Goal: Find specific page/section: Find specific page/section

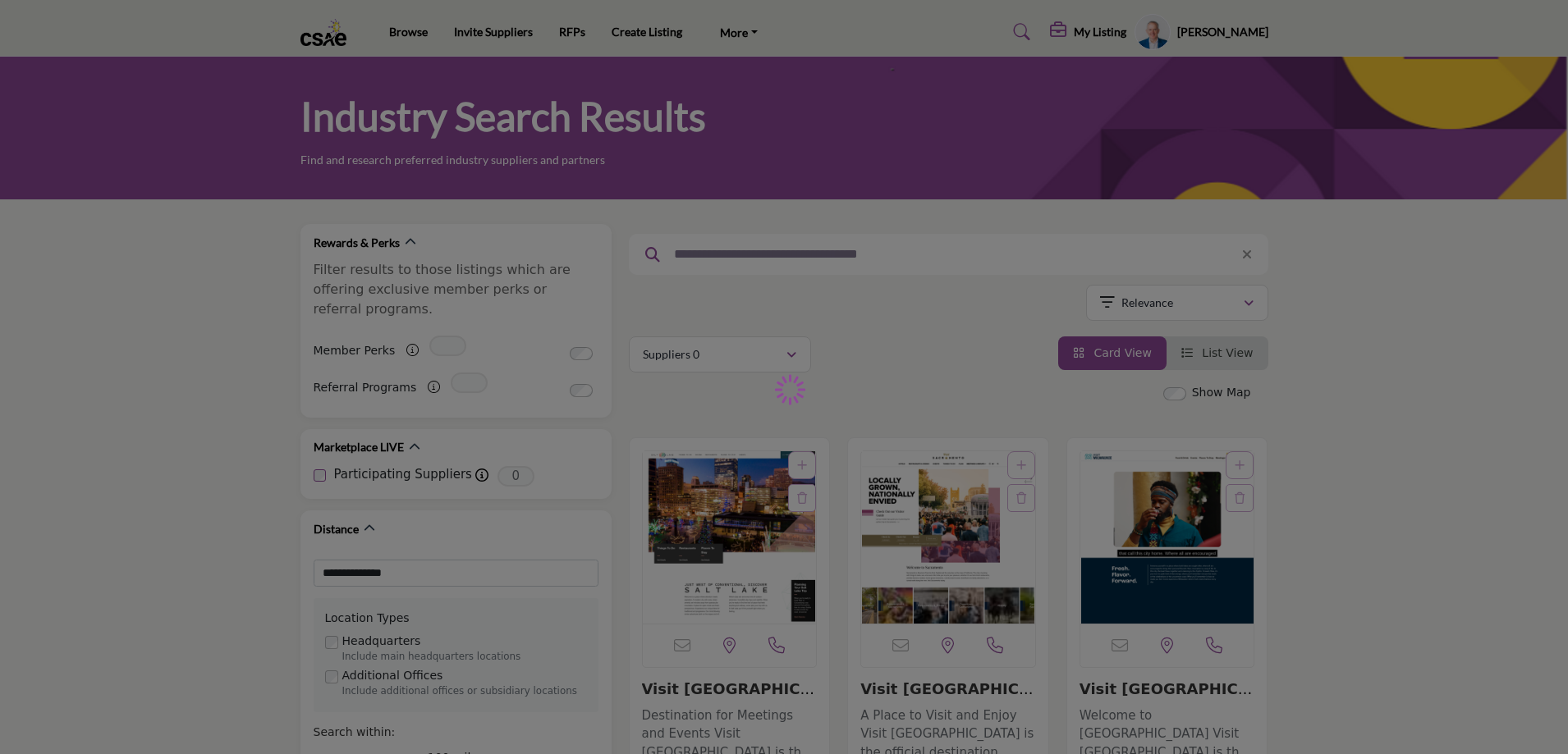
type input "**********"
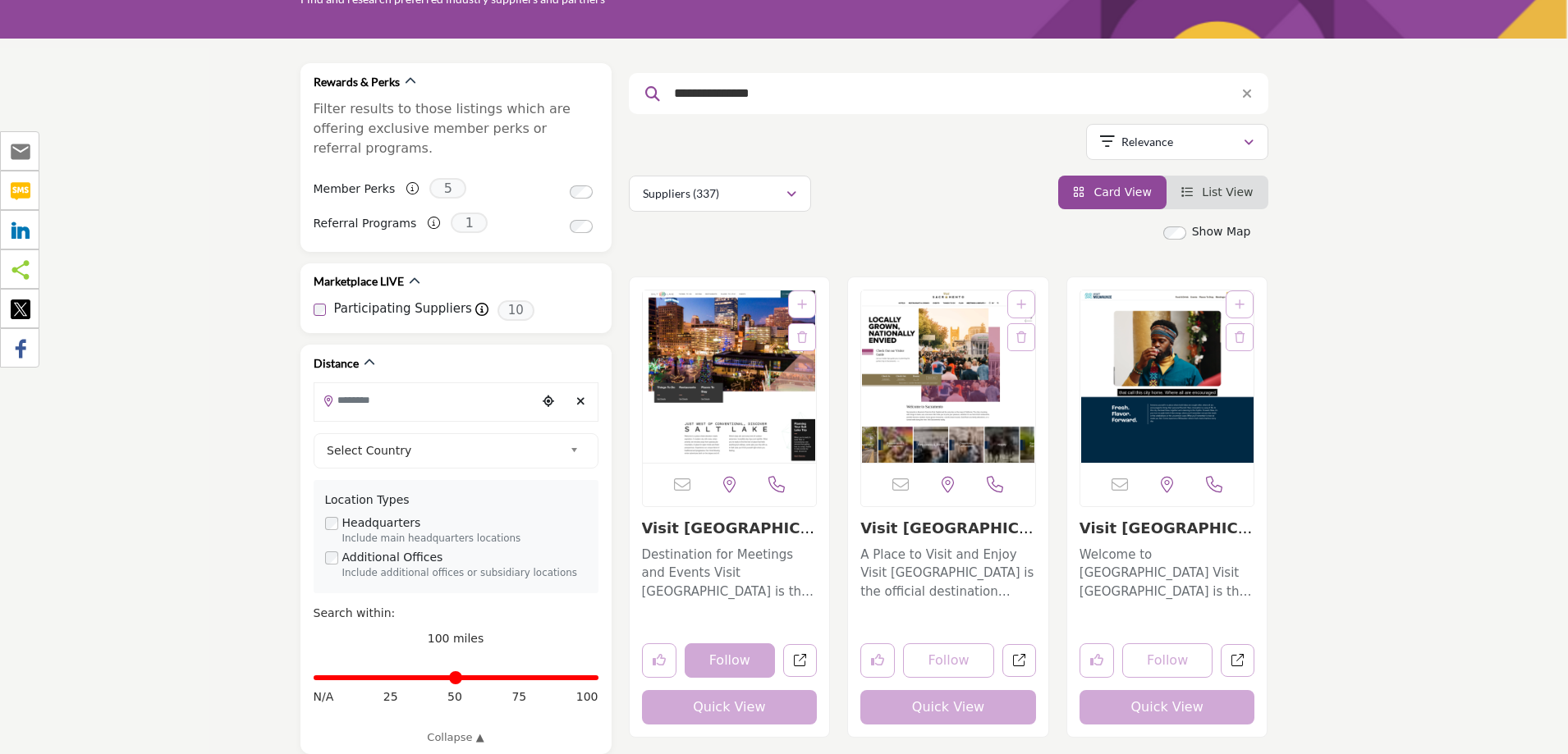
scroll to position [164, 0]
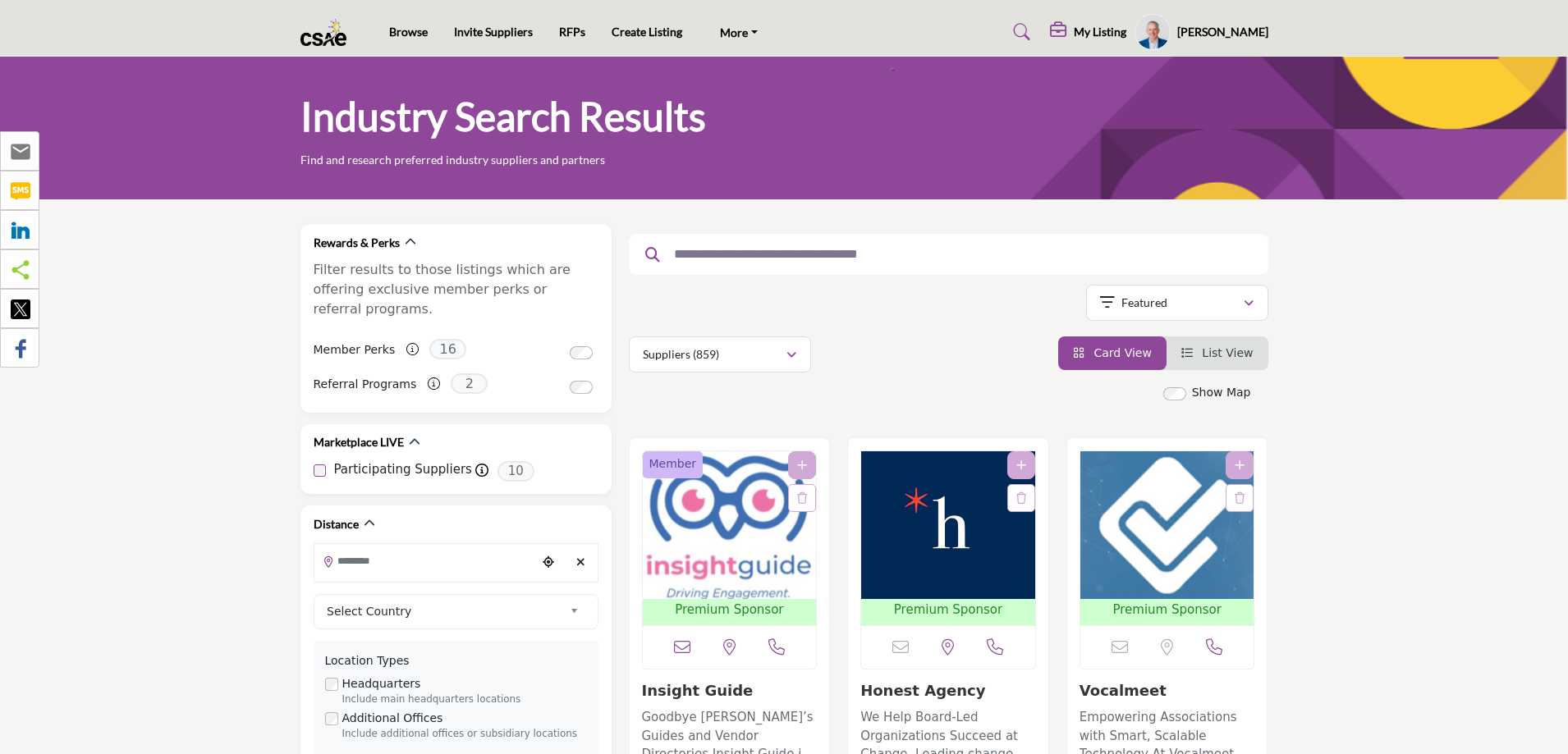
click at [789, 249] on input "text" at bounding box center [942, 255] width 553 height 22
